Goal: Task Accomplishment & Management: Complete application form

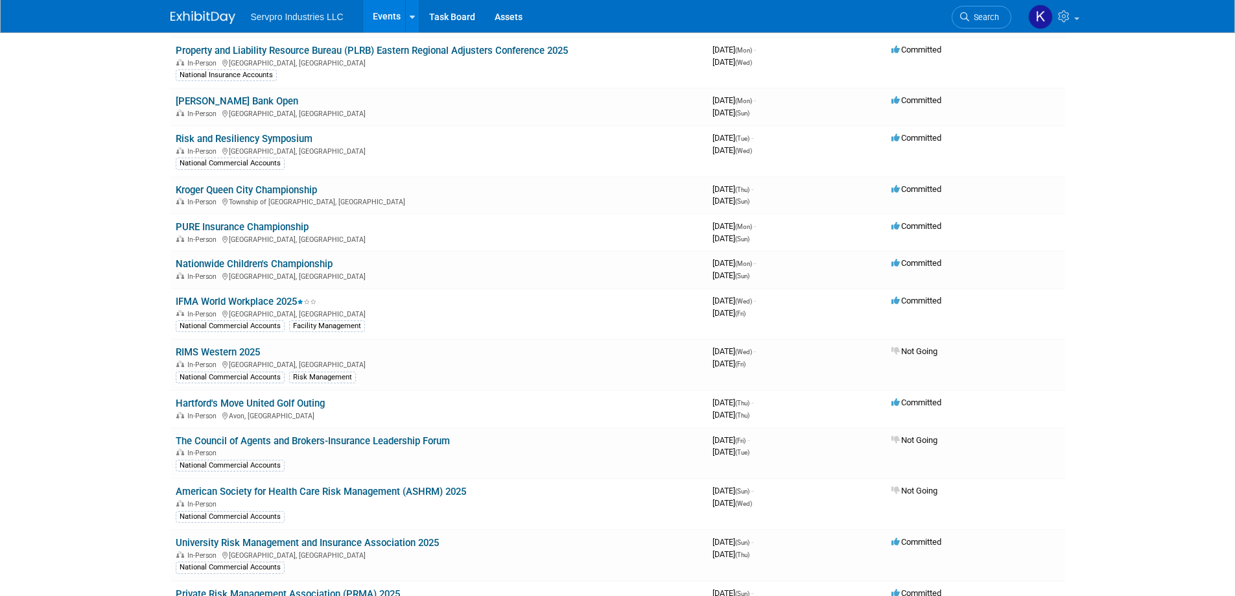
scroll to position [324, 0]
click at [220, 299] on link "IFMA World Workplace 2025" at bounding box center [246, 301] width 141 height 12
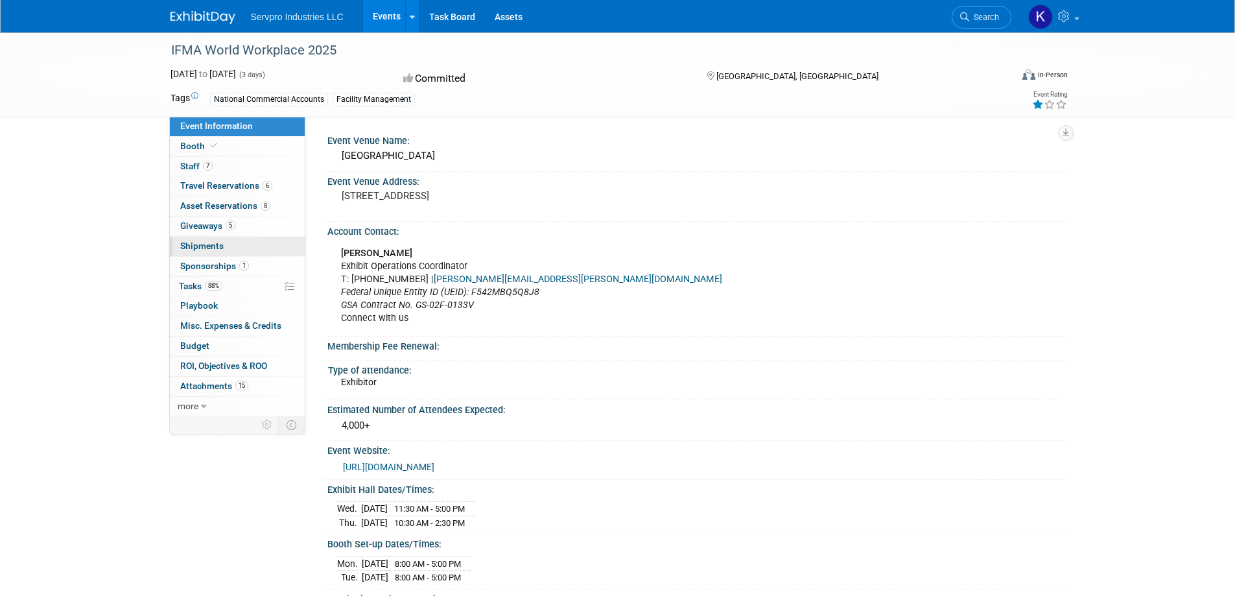
click at [209, 244] on span "Shipments 0" at bounding box center [201, 246] width 43 height 10
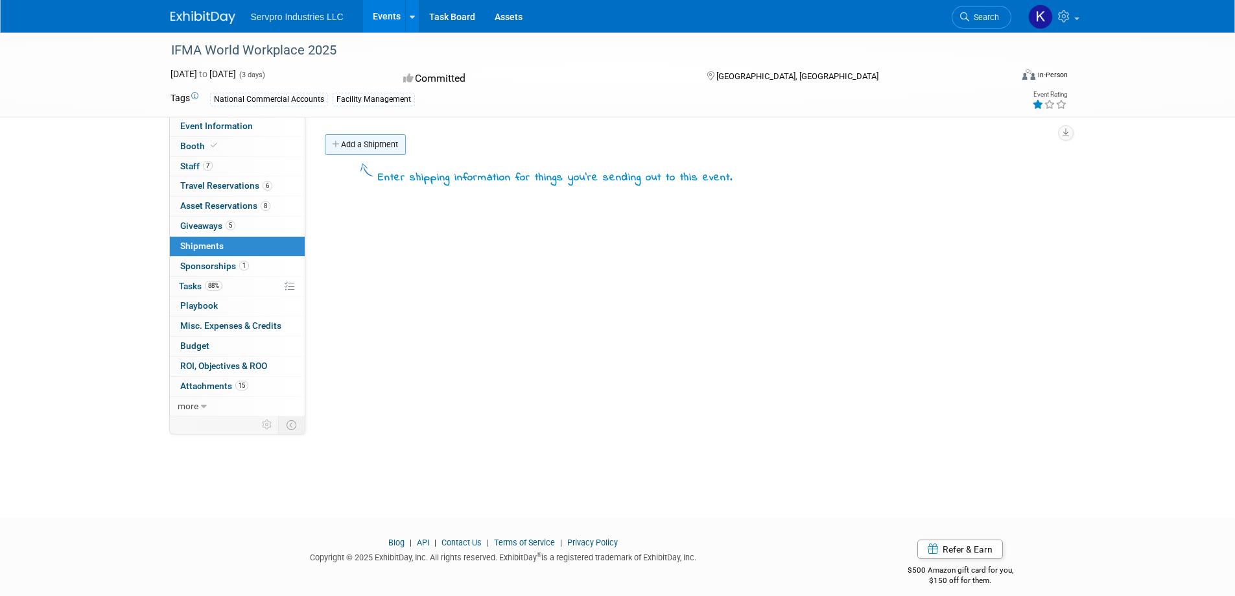
click at [358, 145] on link "Add a Shipment" at bounding box center [365, 144] width 81 height 21
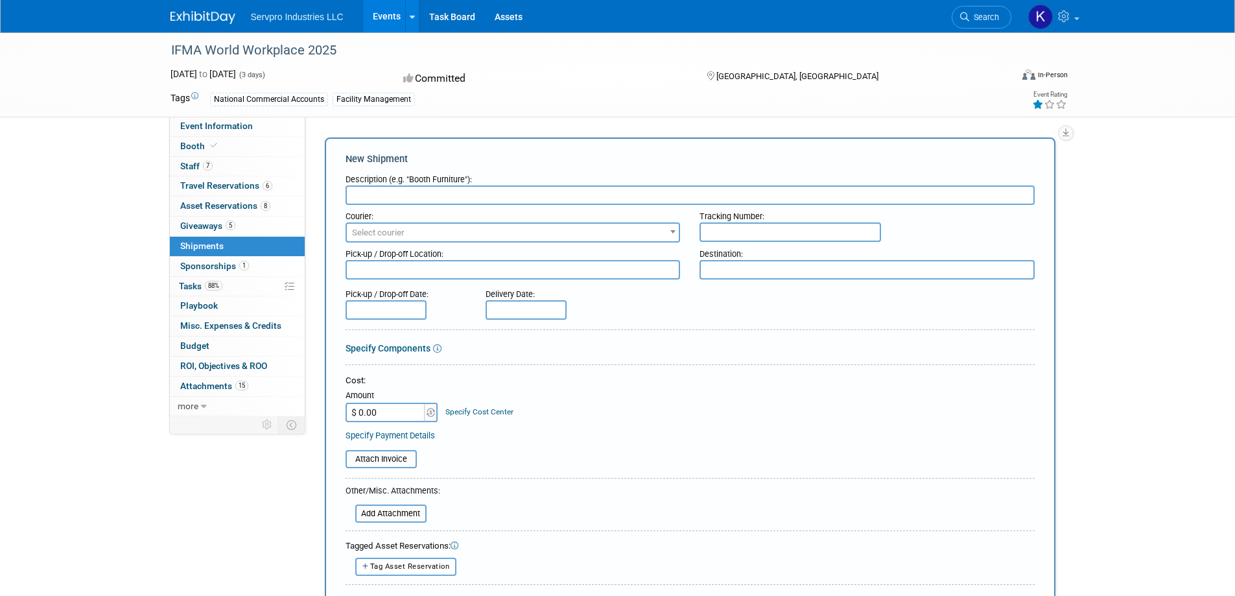
click at [371, 190] on input "text" at bounding box center [690, 194] width 689 height 19
type input "Items"
click at [641, 237] on span "Select courier" at bounding box center [513, 233] width 333 height 18
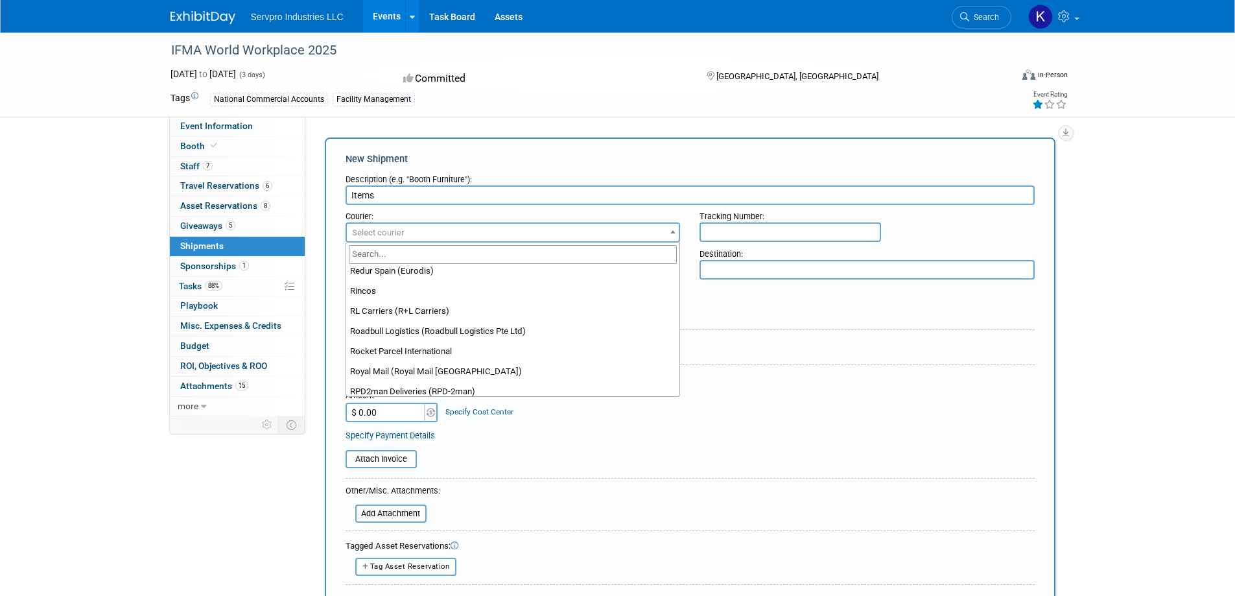
scroll to position [8622, 0]
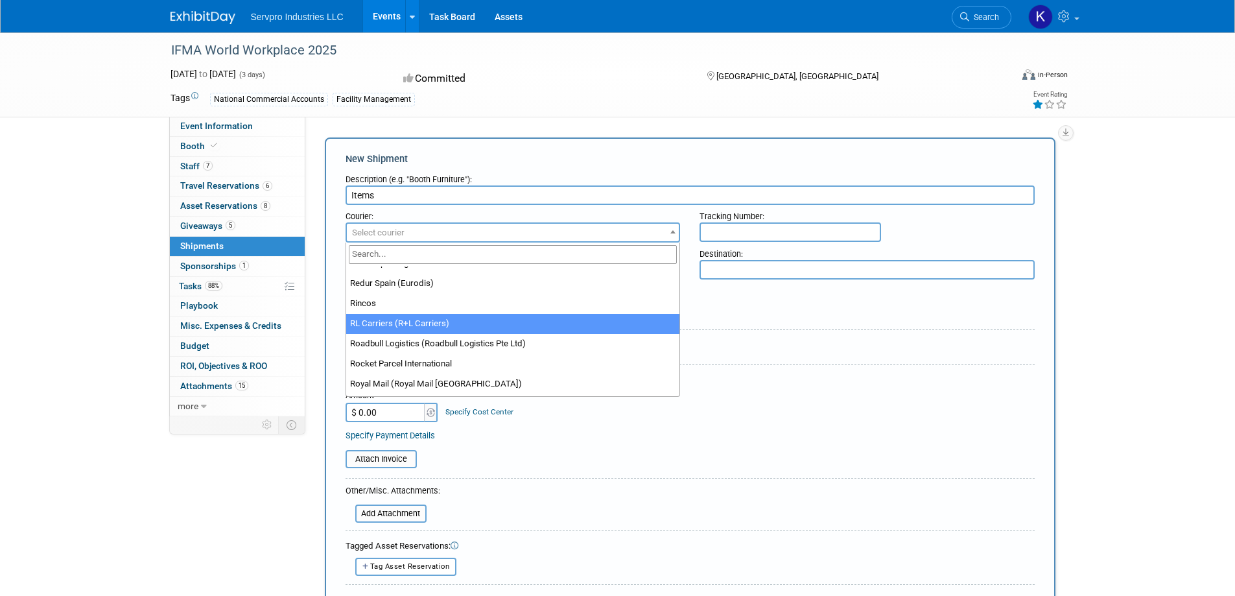
select select "414"
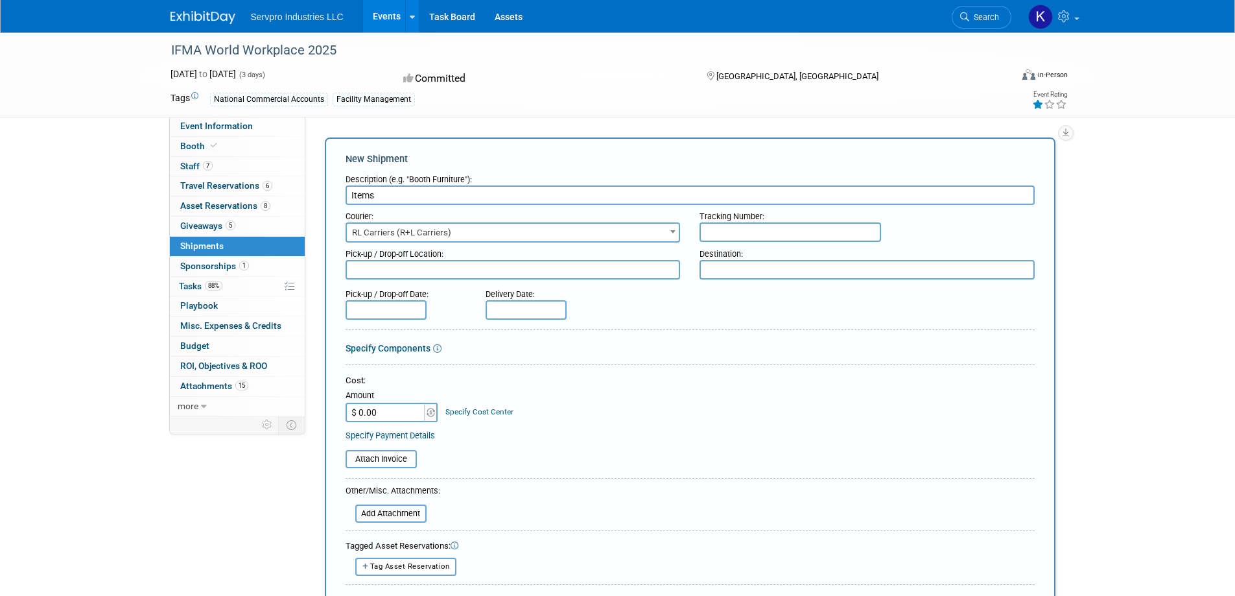
click at [736, 237] on input "text" at bounding box center [790, 231] width 182 height 19
type input "243598203"
click at [506, 312] on input "text" at bounding box center [526, 309] width 81 height 19
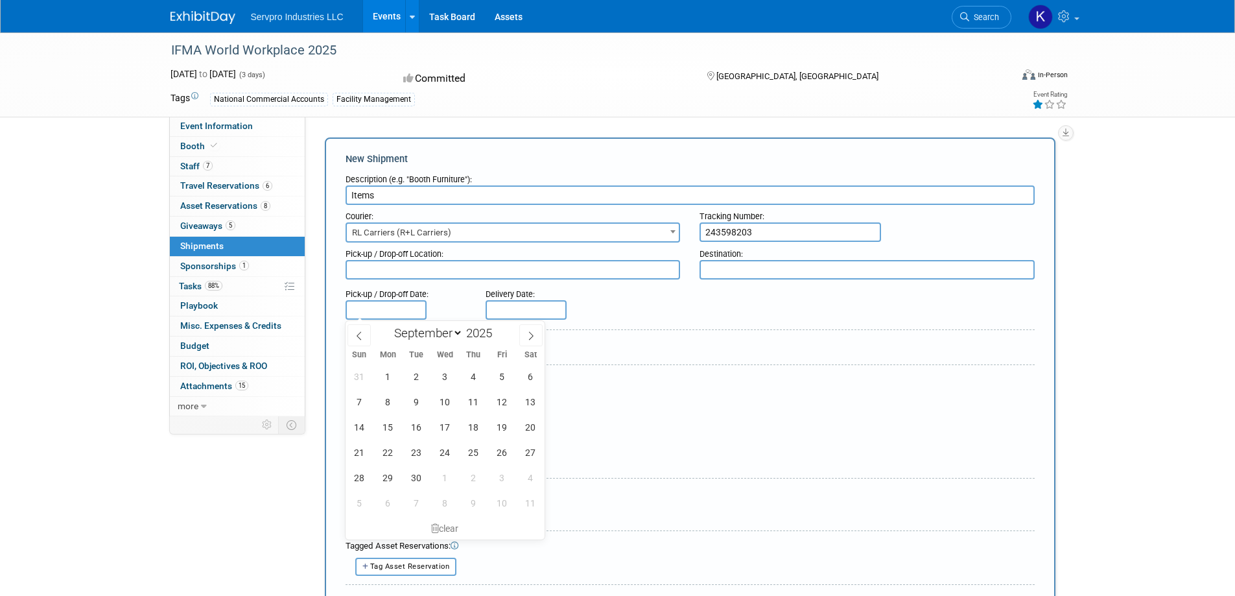
click at [381, 315] on input "text" at bounding box center [386, 309] width 81 height 19
click at [356, 332] on icon at bounding box center [359, 335] width 9 height 9
select select "7"
click at [395, 450] on span "18" at bounding box center [387, 452] width 25 height 25
type input "[DATE]"
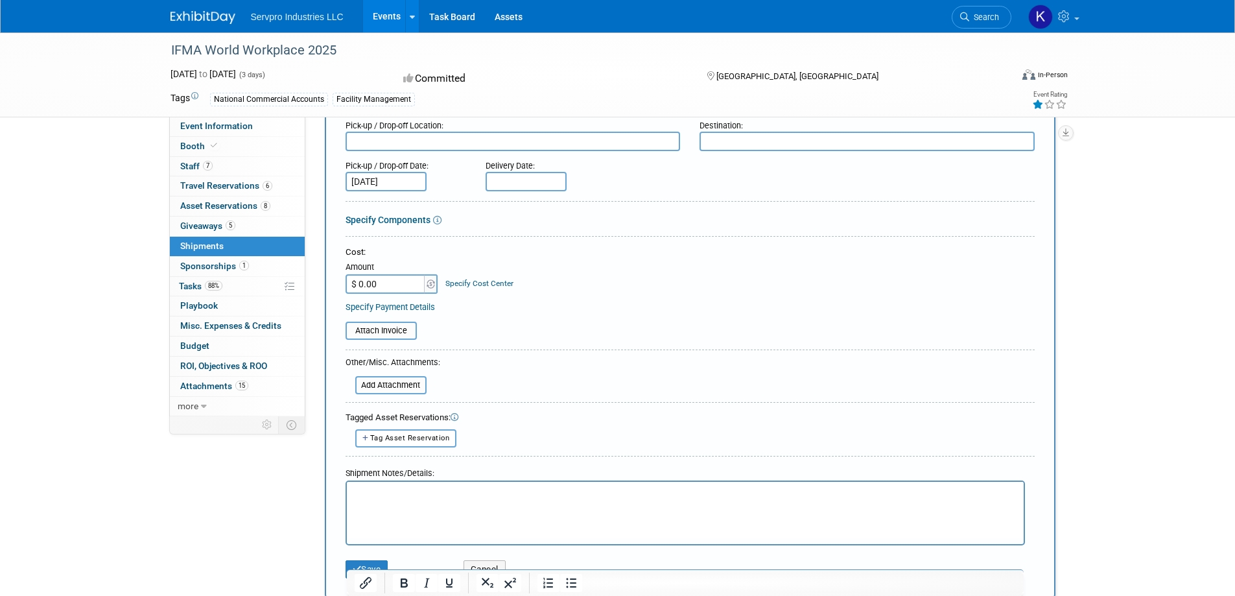
scroll to position [130, 0]
click at [404, 438] on span "Tag Asset Reservation" at bounding box center [410, 436] width 80 height 8
select select
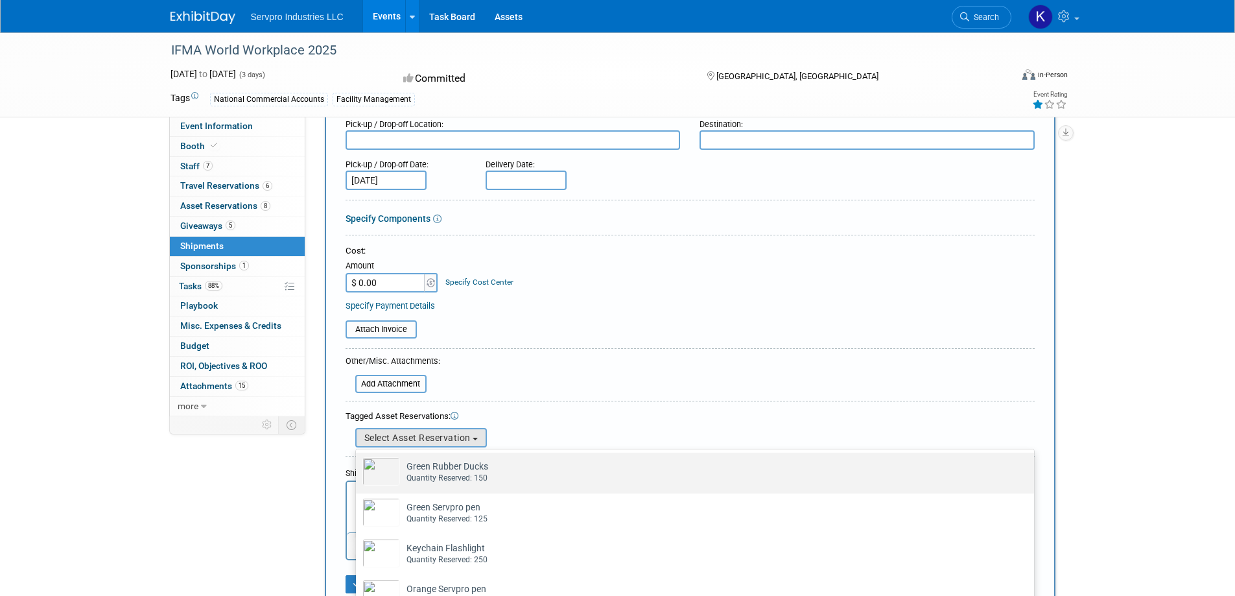
click at [382, 469] on img at bounding box center [381, 471] width 38 height 29
click at [358, 468] on input "Green Rubber Ducks Already tagged in this shipment Quantity Reserved: 150" at bounding box center [353, 464] width 8 height 8
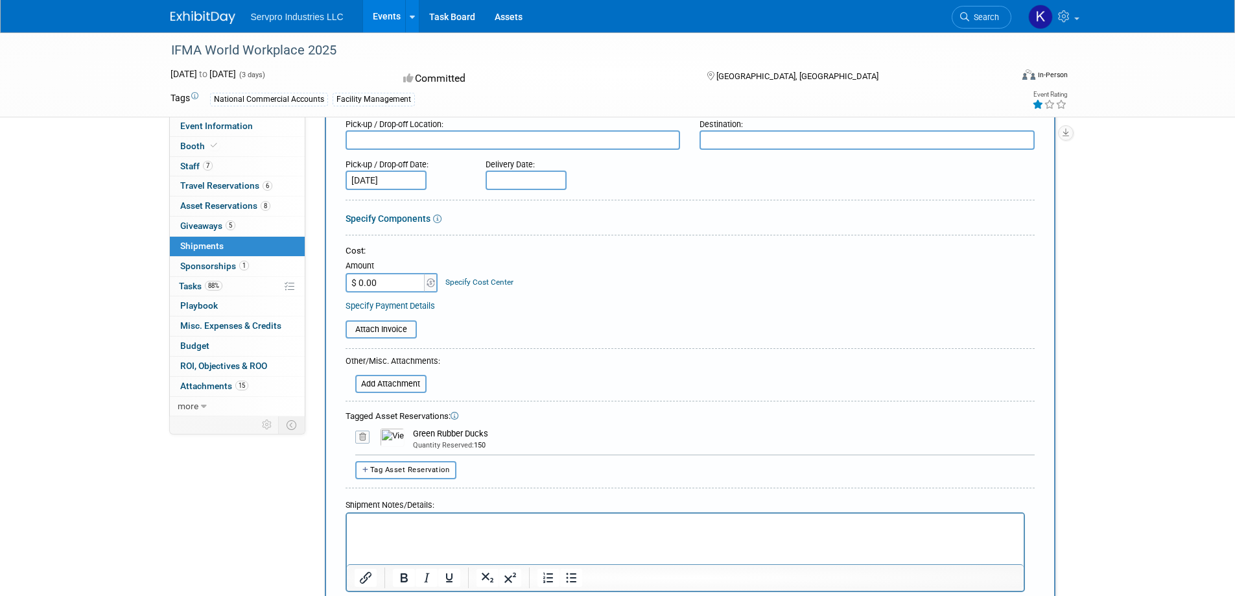
click at [404, 471] on span "Tag Asset Reservation" at bounding box center [410, 469] width 80 height 8
select select
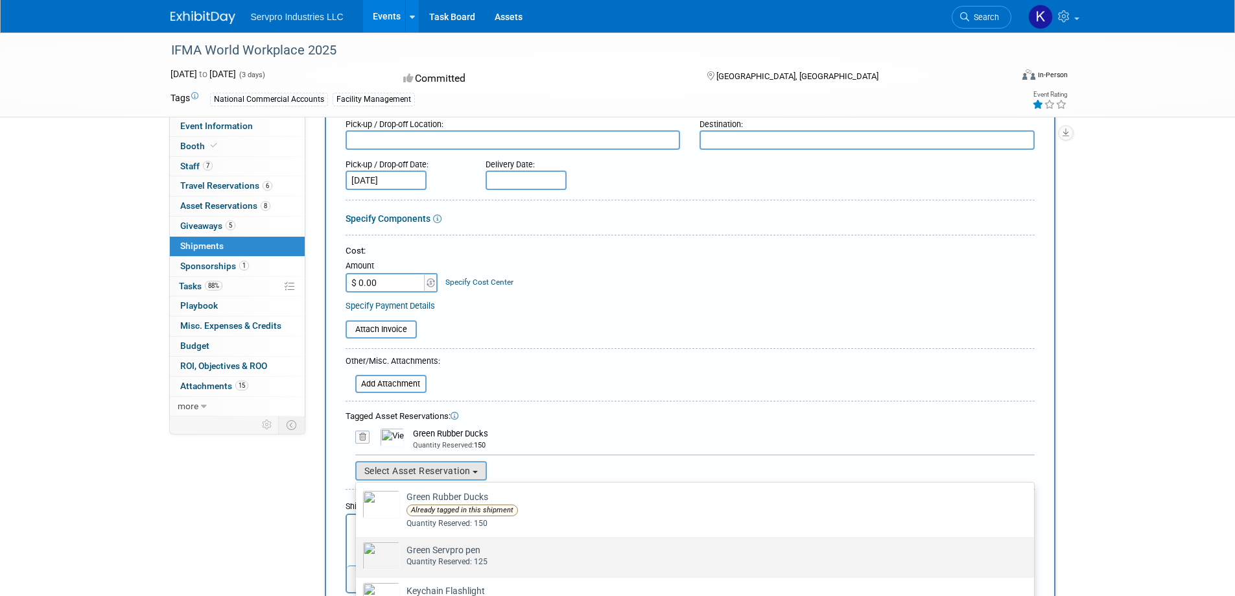
click at [388, 545] on img at bounding box center [381, 555] width 38 height 29
click at [358, 545] on input "Green Servpro pen Already tagged in this shipment Quantity Reserved: 125" at bounding box center [353, 548] width 8 height 8
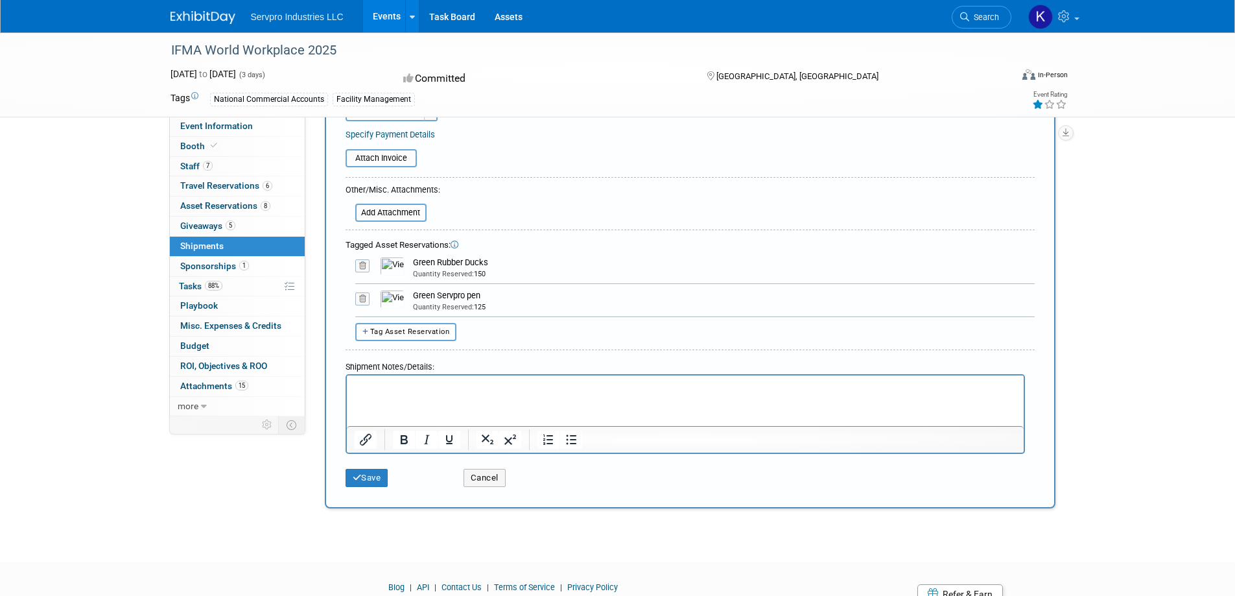
scroll to position [357, 0]
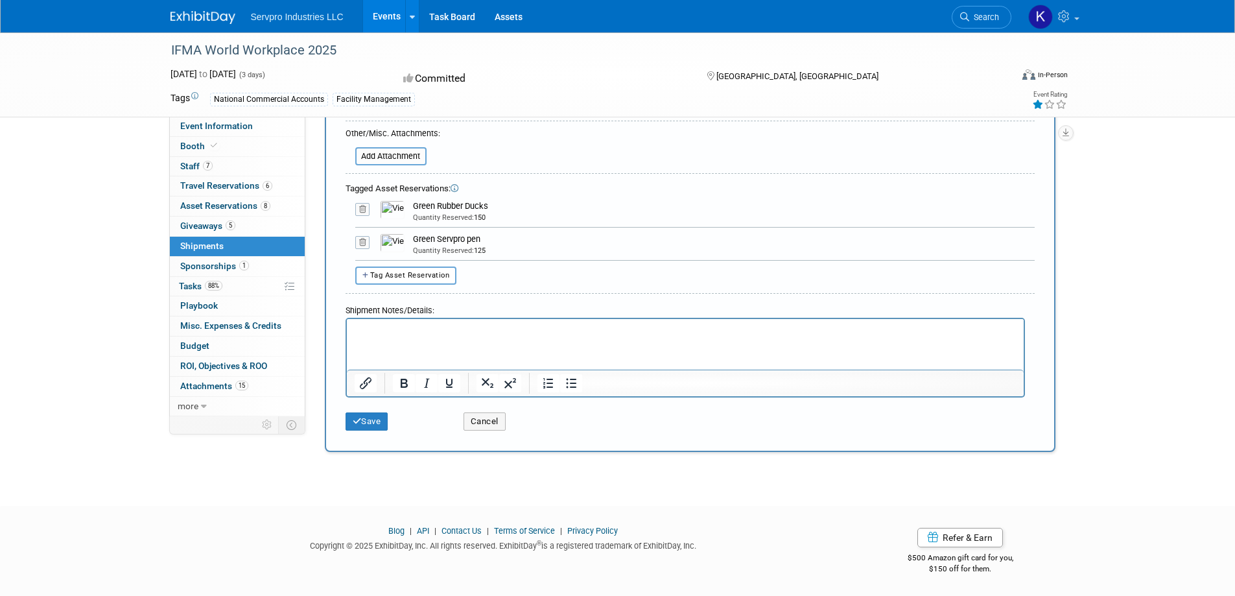
click at [419, 285] on div "Tagged Asset Reservations: 10046880-10714826-c53c0c46-d32d-4e7c-beae-794e1f341f…" at bounding box center [690, 232] width 689 height 107
click at [419, 282] on button "Tag Asset Reservation" at bounding box center [406, 275] width 102 height 18
select select
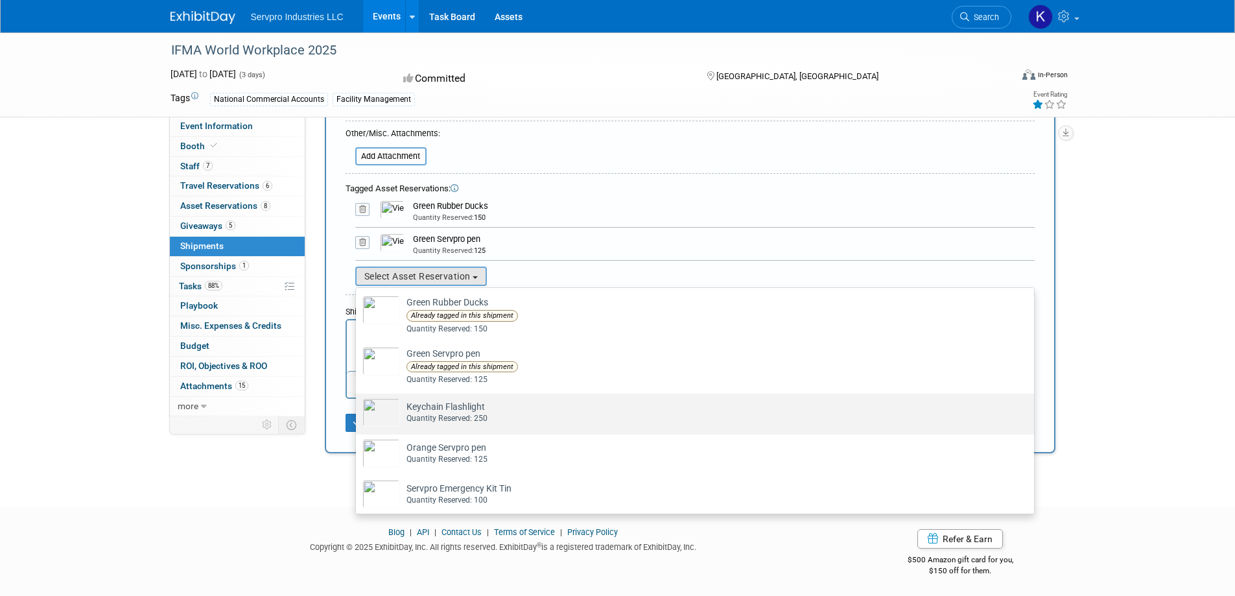
click at [447, 408] on td "Keychain Flashlight Already tagged in this shipment Quantity Reserved: 250" at bounding box center [704, 412] width 608 height 29
click at [358, 408] on input "Keychain Flashlight Already tagged in this shipment Quantity Reserved: 250" at bounding box center [353, 405] width 8 height 8
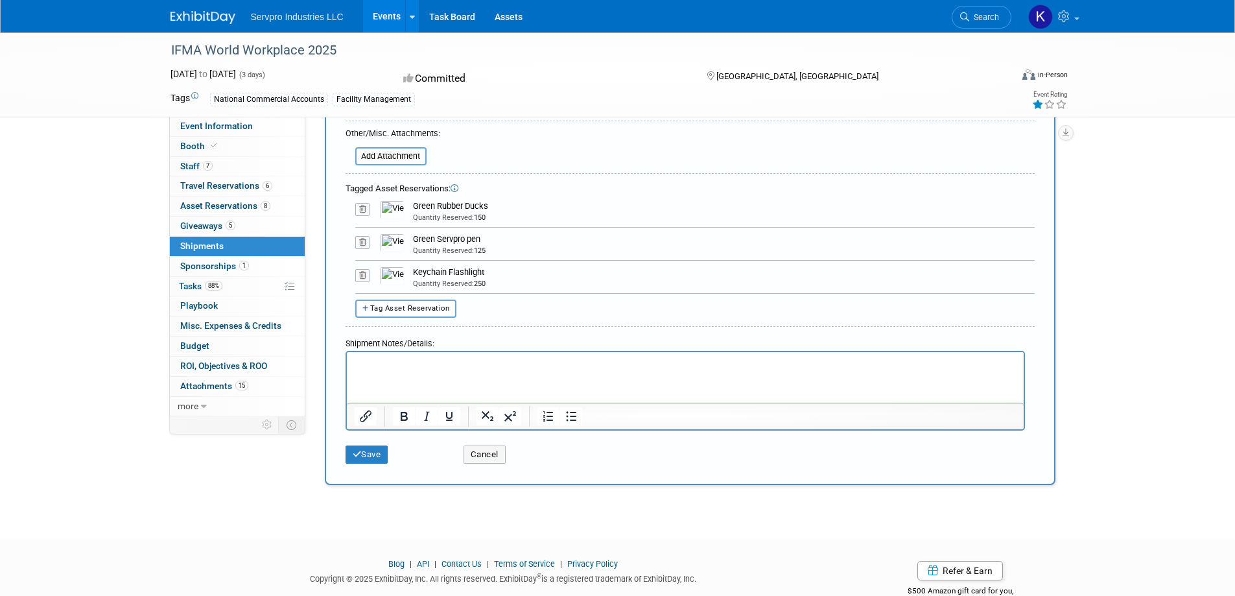
click at [399, 302] on button "Tag Asset Reservation" at bounding box center [406, 308] width 102 height 18
select select
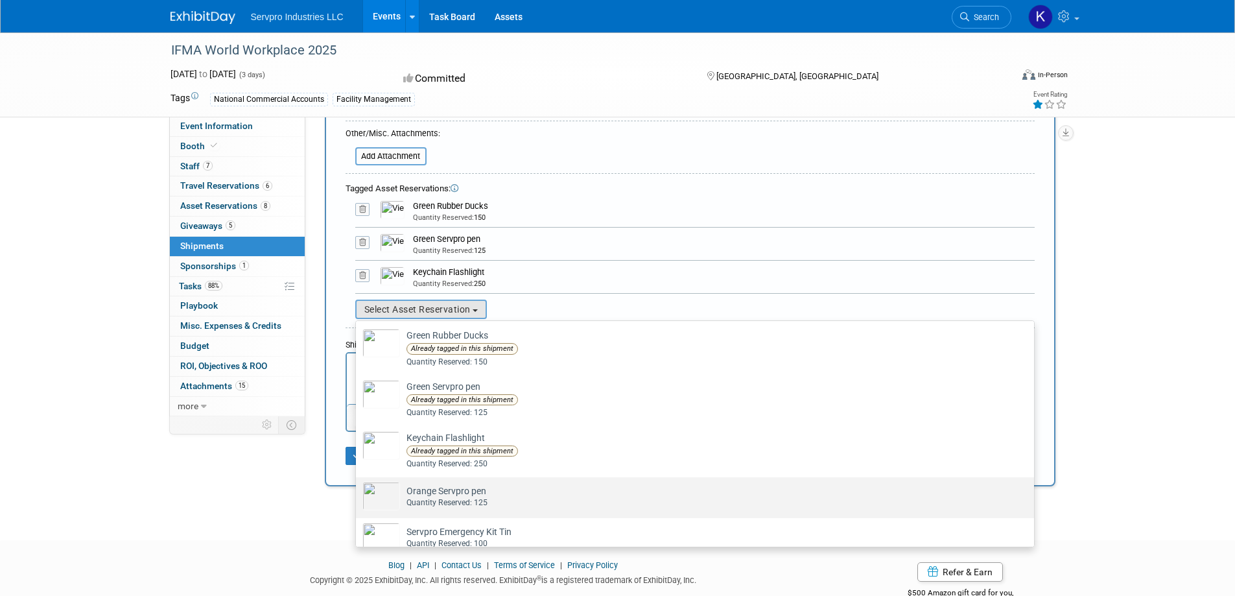
click at [456, 502] on div "Quantity Reserved: 125" at bounding box center [707, 502] width 602 height 11
click at [358, 493] on input "Orange Servpro pen Already tagged in this shipment Quantity Reserved: 125" at bounding box center [353, 488] width 8 height 8
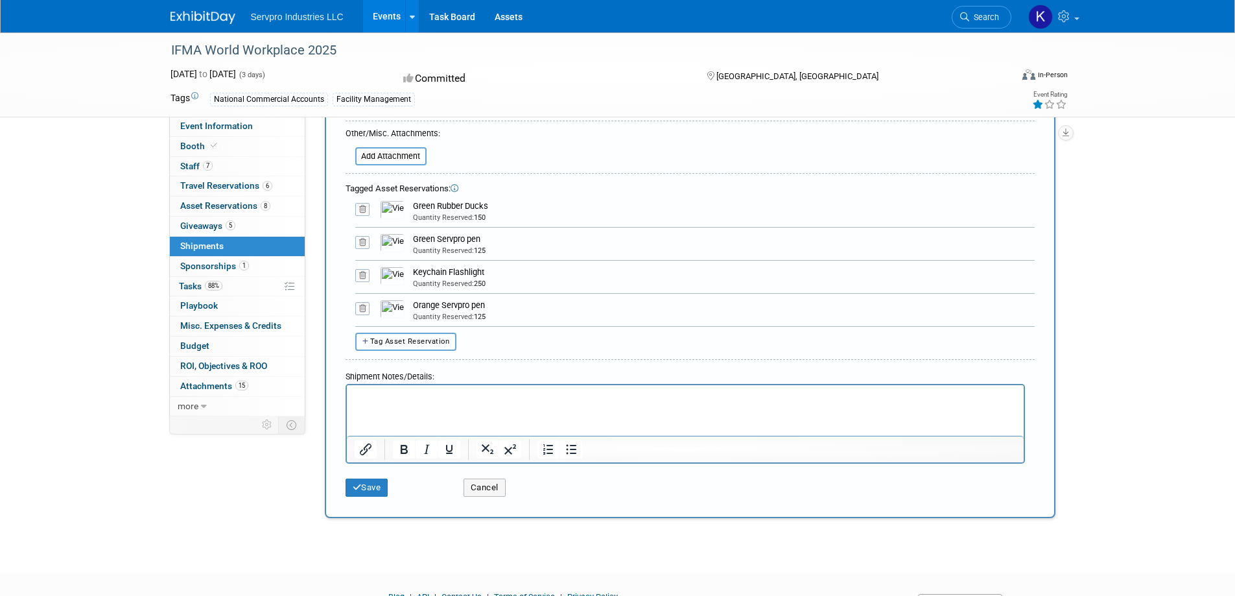
click at [410, 338] on span "Tag Asset Reservation" at bounding box center [410, 341] width 80 height 8
select select
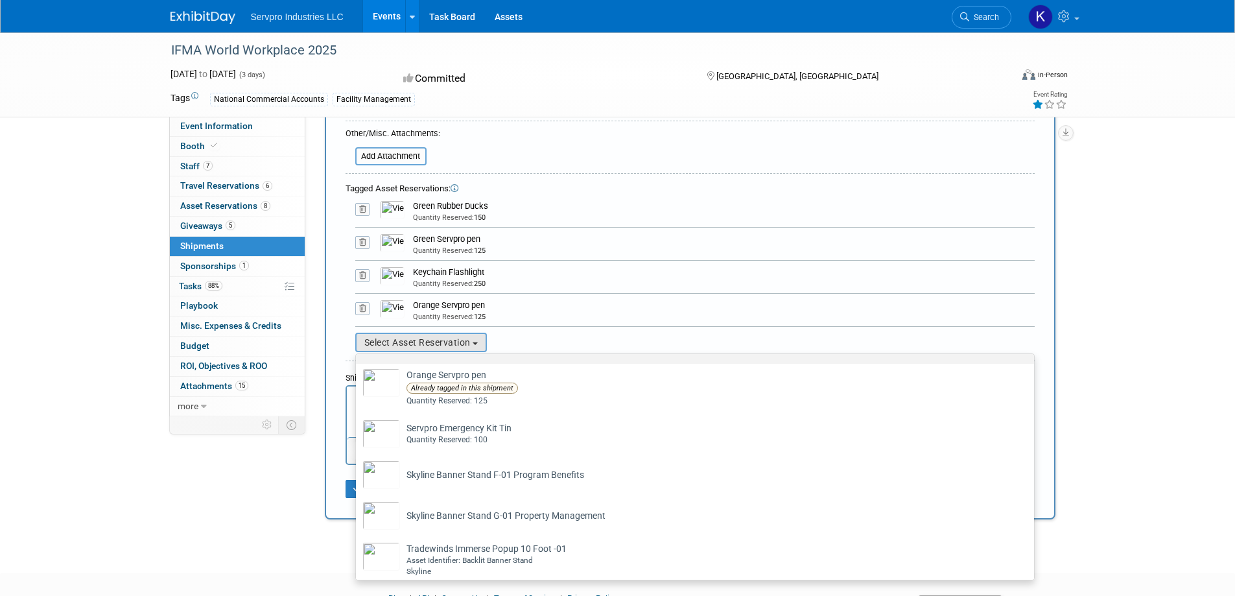
scroll to position [159, 0]
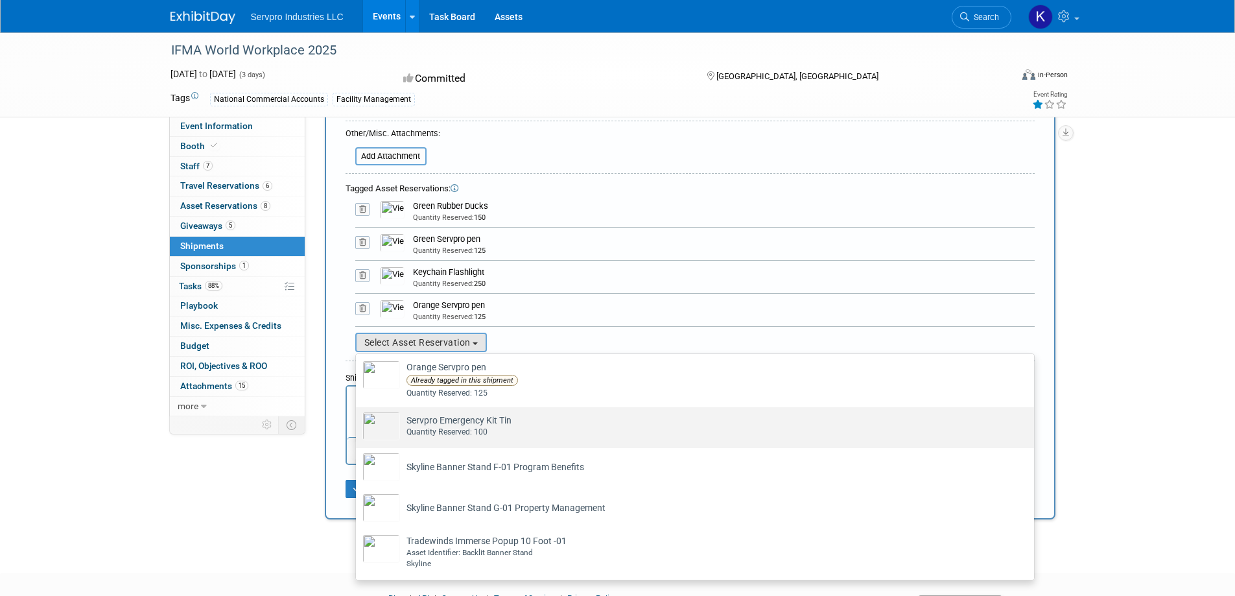
click at [443, 427] on div "Quantity Reserved: 100" at bounding box center [707, 432] width 602 height 11
click at [358, 423] on input "Servpro Emergency Kit Tin Already tagged in this shipment Quantity Reserved: 100" at bounding box center [353, 418] width 8 height 8
select select "2_11581939"
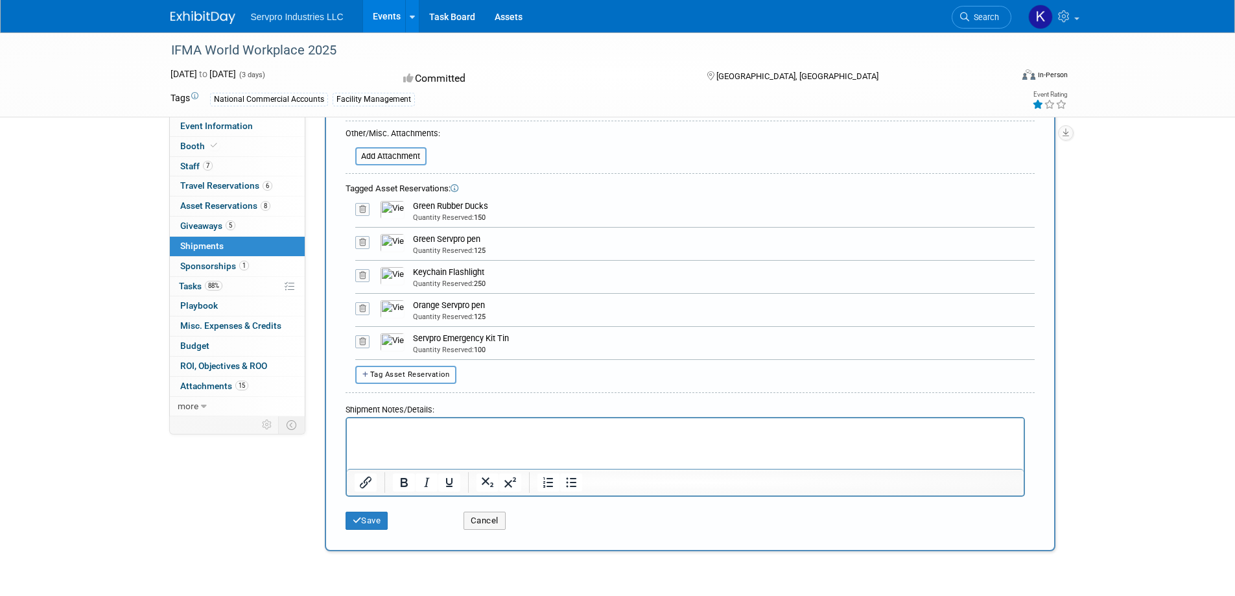
click at [421, 377] on span "Tag Asset Reservation" at bounding box center [410, 374] width 80 height 8
select select
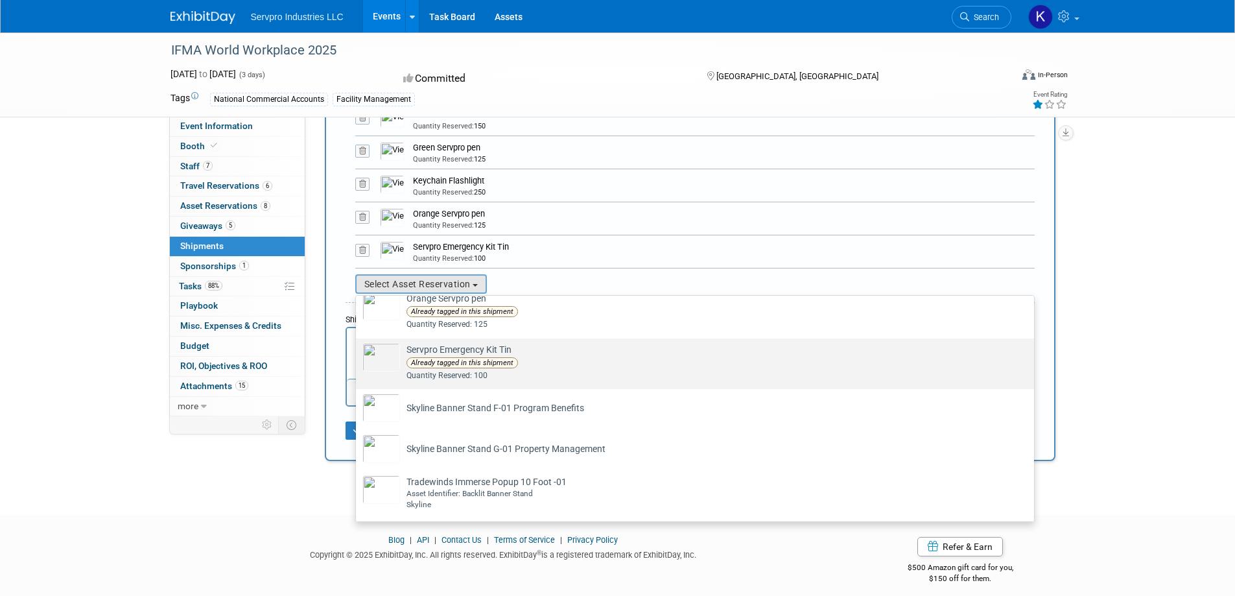
scroll to position [458, 0]
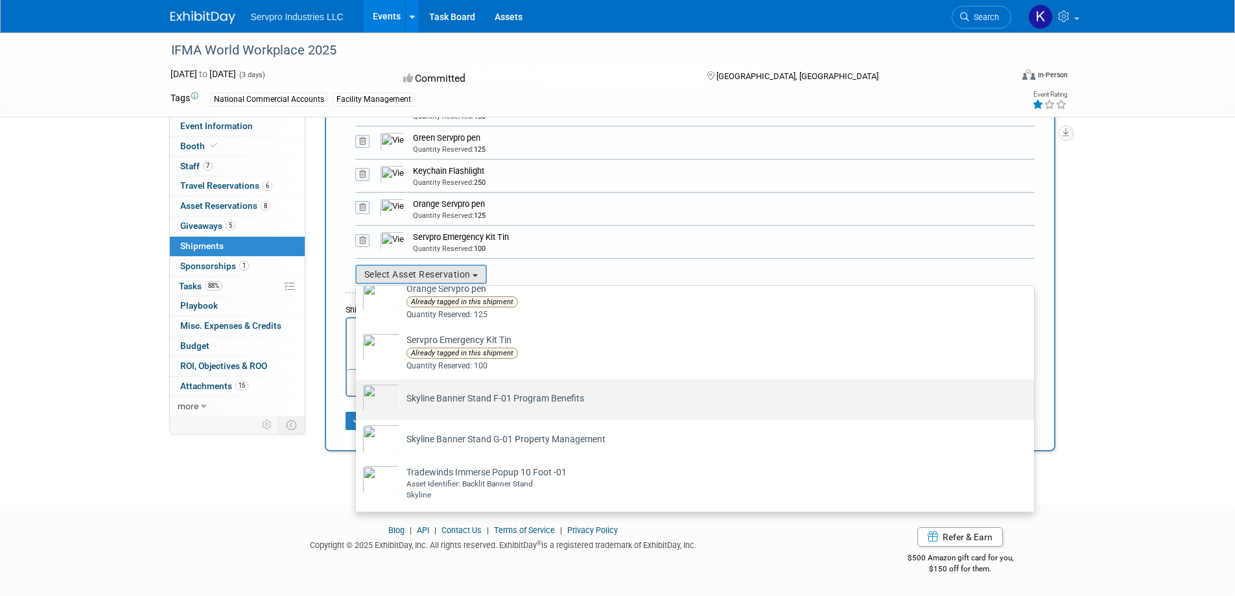
click at [436, 399] on td "Skyline Banner Stand F-01 Program Benefits Already tagged in this shipment" at bounding box center [704, 398] width 608 height 29
click at [358, 395] on input "Skyline Banner Stand F-01 Program Benefits Already tagged in this shipment" at bounding box center [353, 390] width 8 height 8
select select "1_15651133"
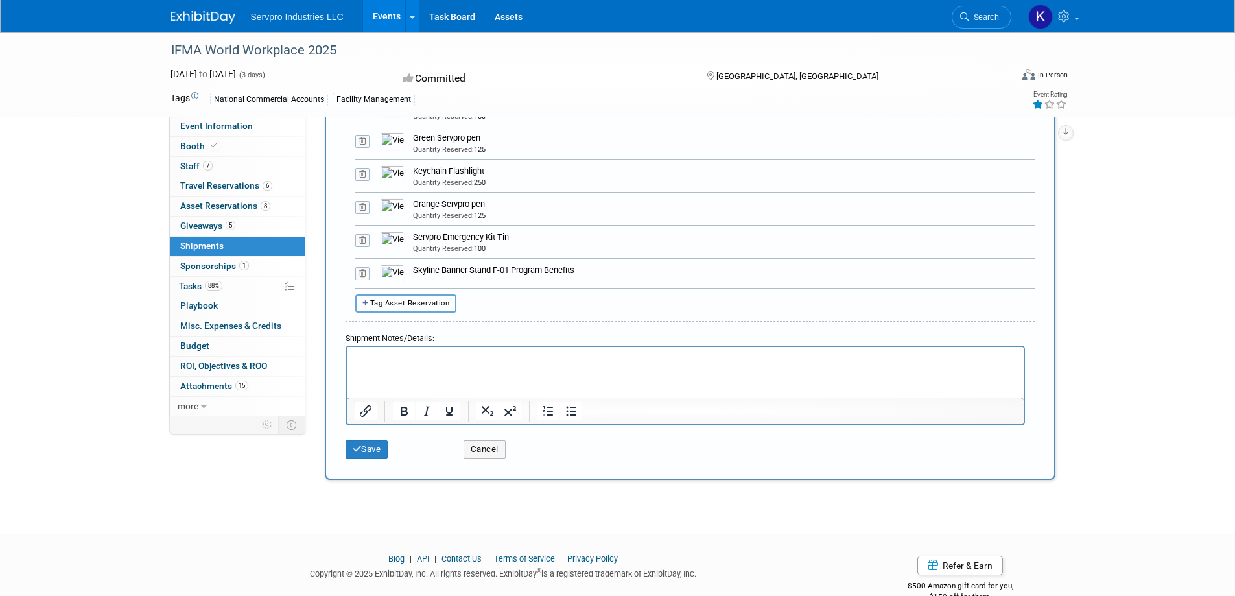
click at [403, 305] on span "Tag Asset Reservation" at bounding box center [410, 303] width 80 height 8
select select
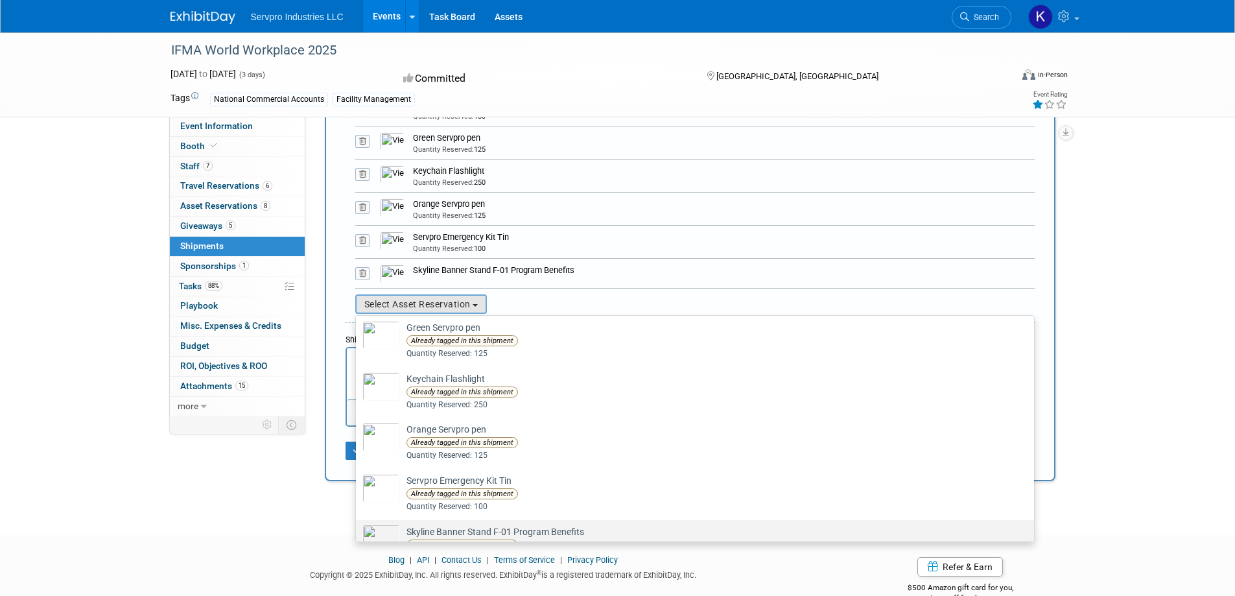
scroll to position [170, 0]
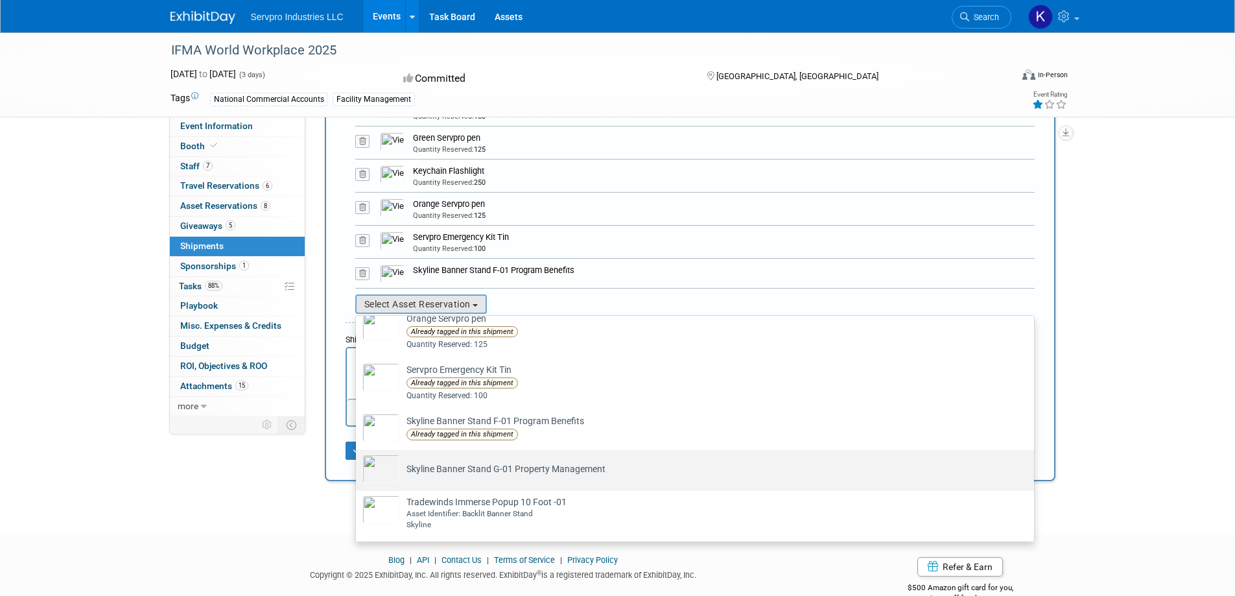
click at [456, 475] on td "Skyline Banner Stand G-01 Property Management Already tagged in this shipment" at bounding box center [704, 468] width 608 height 29
click at [358, 465] on input "Skyline Banner Stand G-01 Property Management Already tagged in this shipment" at bounding box center [353, 461] width 8 height 8
select select "1_15651134"
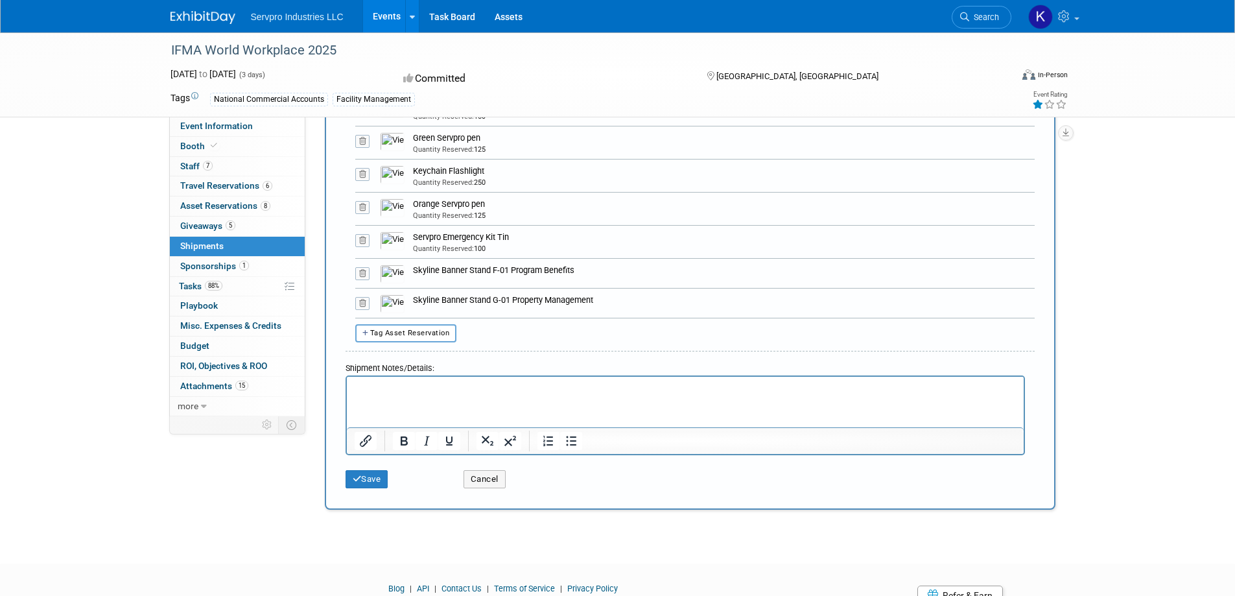
click at [434, 322] on div "Tagged Asset Reservations: 10046880-10714826-c53c0c46-d32d-4e7c-beae-794e1f341f…" at bounding box center [690, 211] width 689 height 266
click at [437, 331] on span "Tag Asset Reservation" at bounding box center [410, 333] width 80 height 8
select select
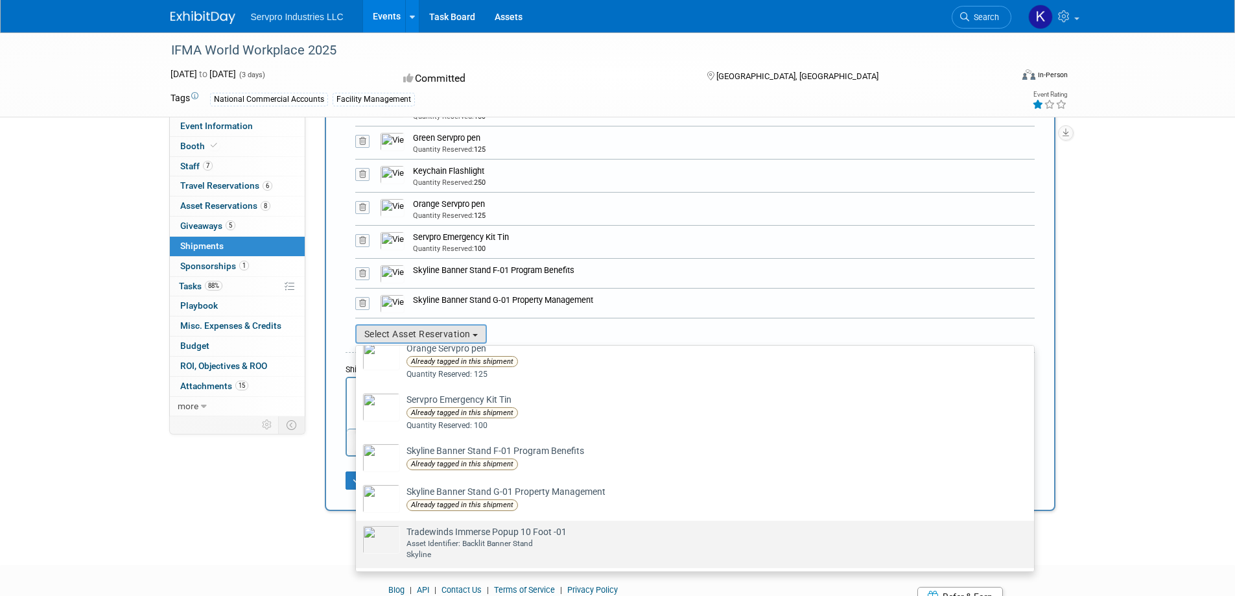
click at [483, 541] on div "Asset Identifier: Backlit Banner Stand" at bounding box center [707, 543] width 602 height 11
click at [358, 536] on input "Tradewinds Immerse Popup 10 Foot -01 Already tagged in this shipment Asset Iden…" at bounding box center [353, 532] width 8 height 8
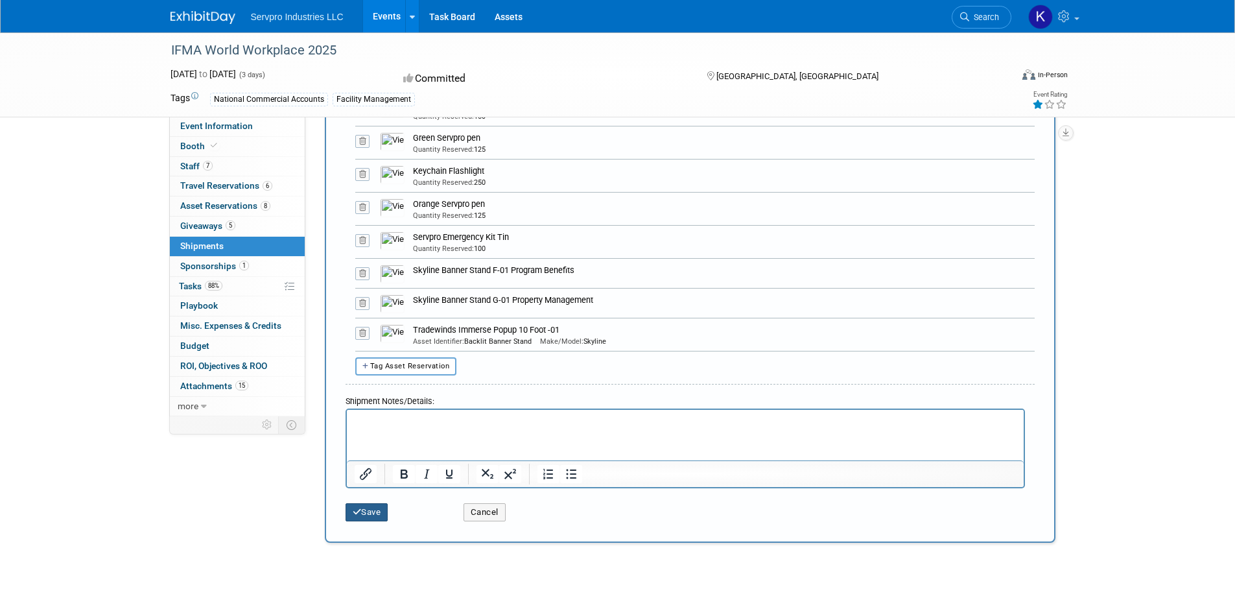
click at [379, 509] on button "Save" at bounding box center [367, 512] width 43 height 18
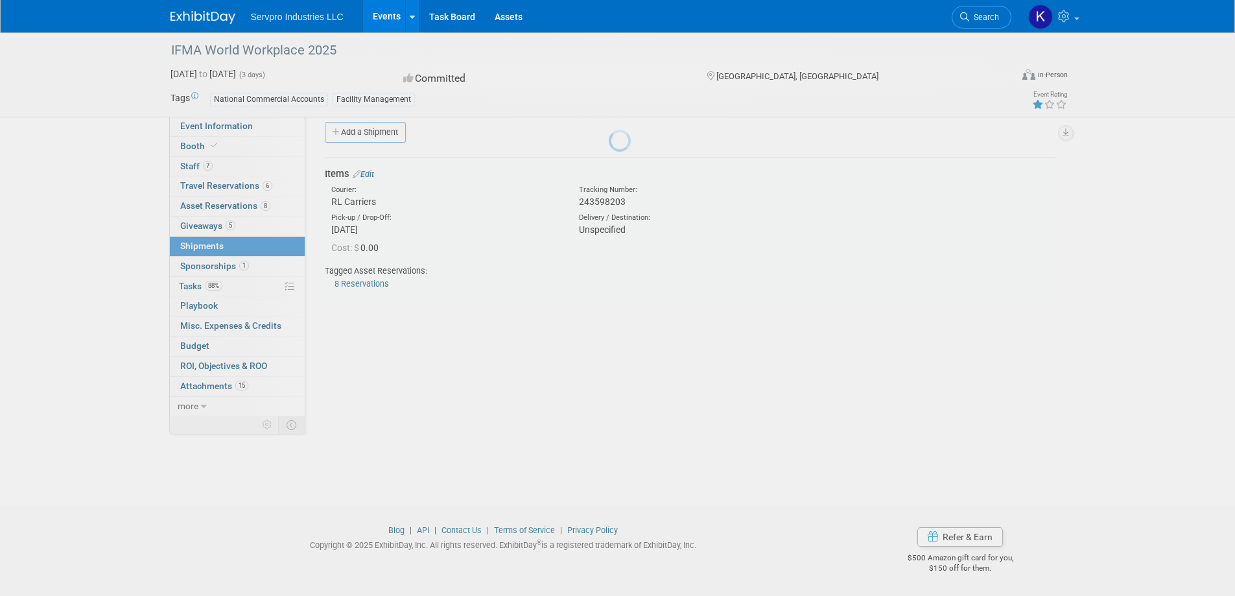
scroll to position [12, 0]
